Goal: Navigation & Orientation: Understand site structure

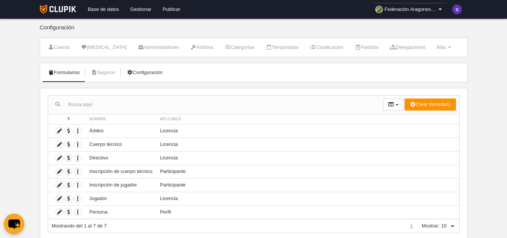
click at [142, 73] on link "Configuración" at bounding box center [144, 72] width 44 height 11
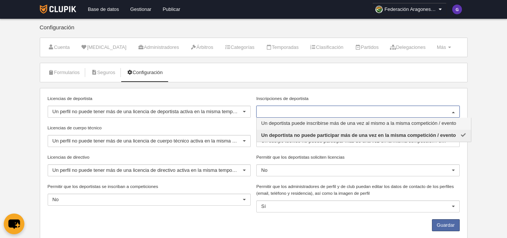
click at [454, 111] on div at bounding box center [453, 112] width 12 height 12
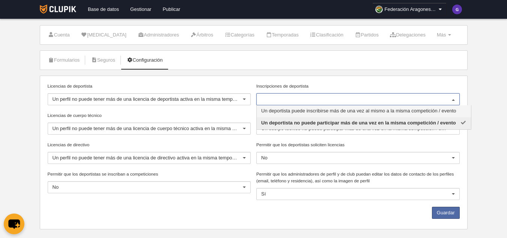
scroll to position [23, 0]
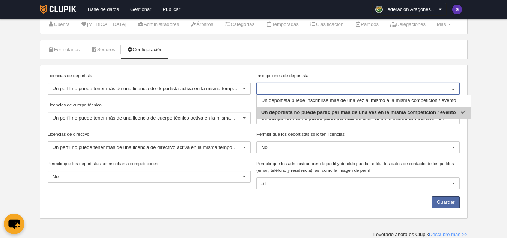
click at [489, 89] on body "Base de datos Gestionar Publicar Federación Aragonesa de Pelota Ajustes general…" at bounding box center [253, 96] width 507 height 238
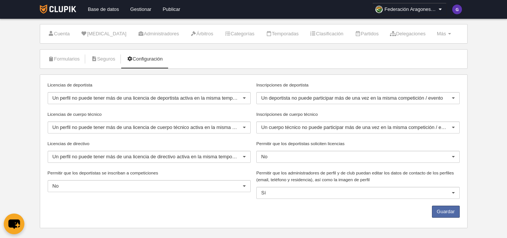
scroll to position [0, 0]
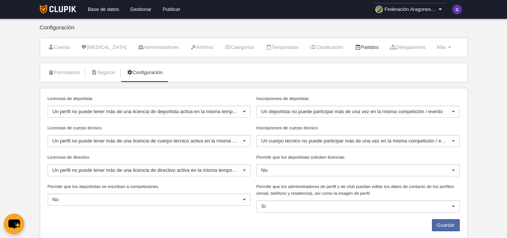
click at [365, 47] on link "Partidos" at bounding box center [367, 47] width 32 height 11
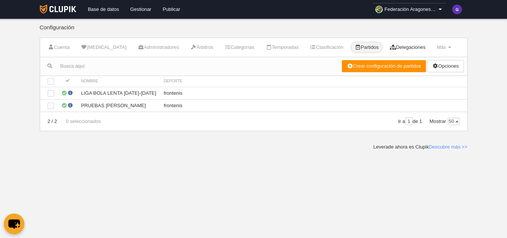
click at [408, 47] on link "Delegaciones" at bounding box center [408, 47] width 44 height 11
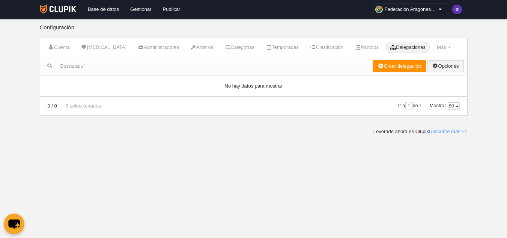
click at [446, 65] on link "Opciones" at bounding box center [445, 66] width 36 height 12
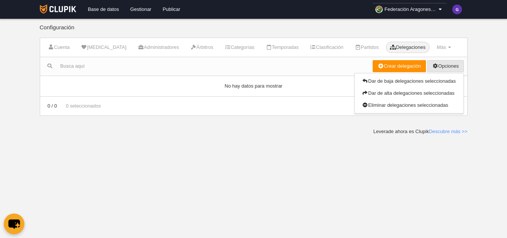
click at [486, 72] on body "Base de datos Gestionar Publicar Federación Aragonesa de Pelota Ajustes general…" at bounding box center [253, 119] width 507 height 238
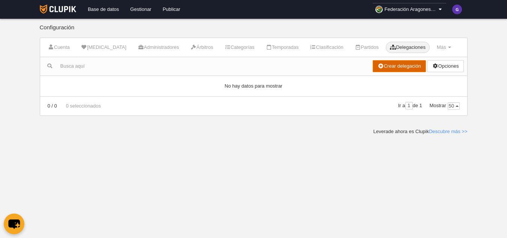
click at [385, 65] on link "Crear delegación" at bounding box center [399, 66] width 53 height 12
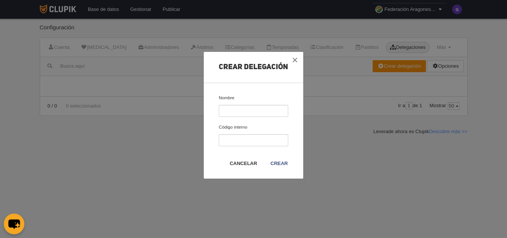
click at [241, 162] on link "Cancelar" at bounding box center [243, 164] width 28 height 8
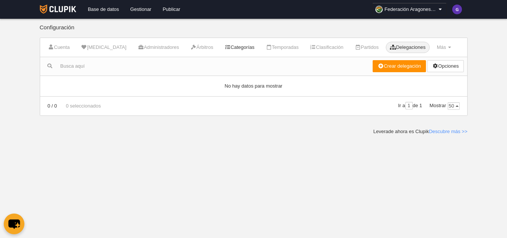
click at [226, 46] on link "Categorías" at bounding box center [239, 47] width 38 height 11
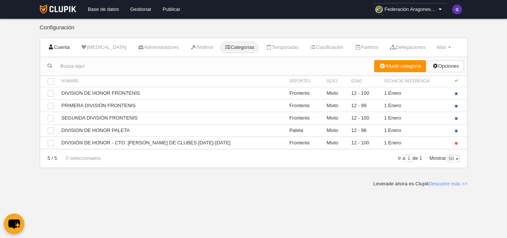
click at [62, 48] on link "Cuenta" at bounding box center [59, 47] width 30 height 11
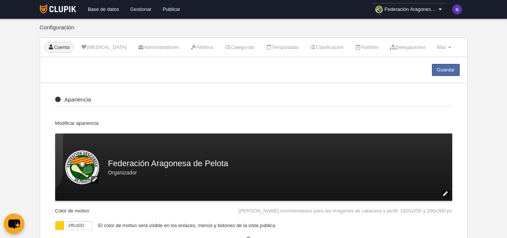
click at [137, 13] on link "Gestionar" at bounding box center [141, 9] width 32 height 19
